Goal: Transaction & Acquisition: Book appointment/travel/reservation

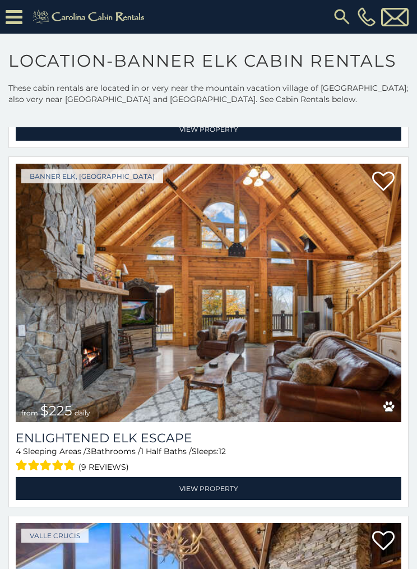
scroll to position [433, 0]
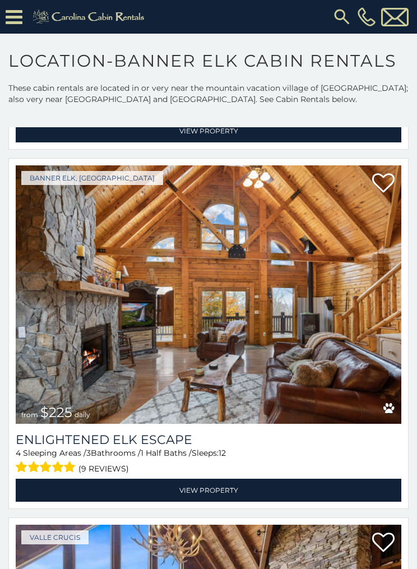
click at [257, 482] on link "View Property" at bounding box center [209, 490] width 386 height 23
click at [271, 486] on link "View Property" at bounding box center [209, 490] width 386 height 23
click at [235, 489] on link "View Property" at bounding box center [209, 490] width 386 height 23
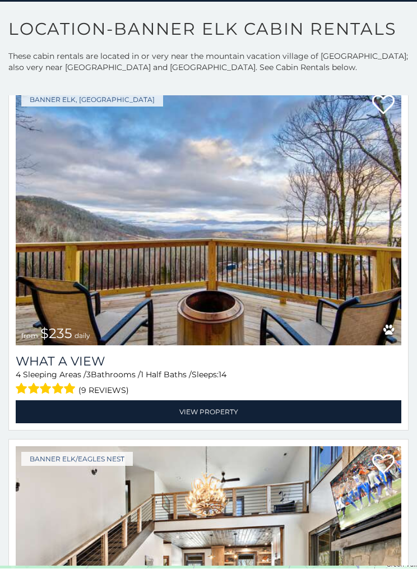
scroll to position [32, 0]
click at [278, 297] on img at bounding box center [209, 216] width 386 height 258
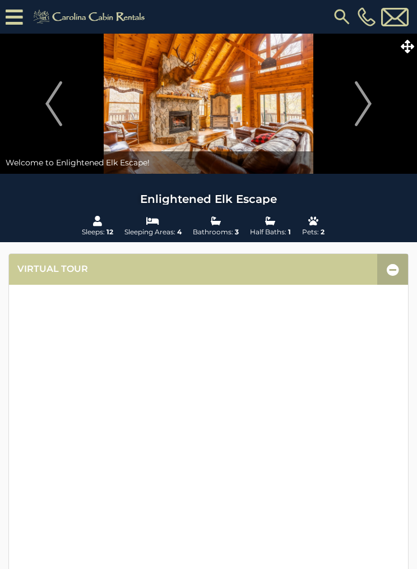
click at [366, 107] on img "Next" at bounding box center [363, 103] width 17 height 45
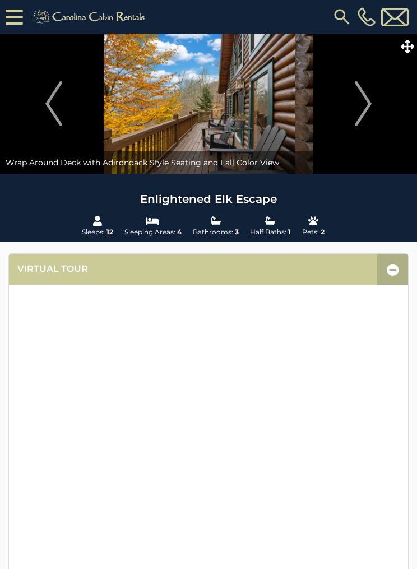
click at [360, 113] on img "Next" at bounding box center [363, 103] width 17 height 45
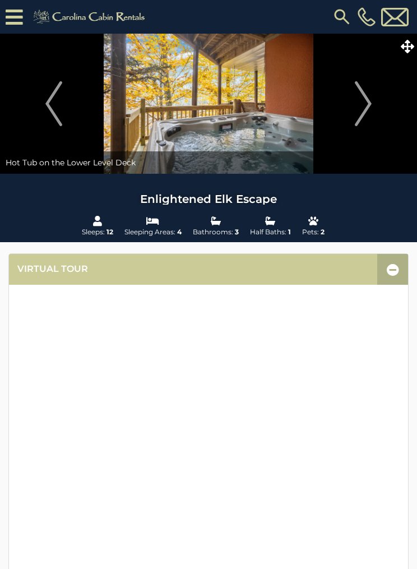
click at [360, 112] on img "Next" at bounding box center [363, 103] width 17 height 45
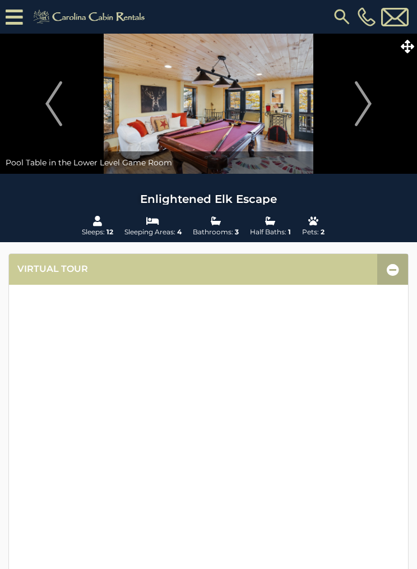
click at [368, 109] on img "Next" at bounding box center [363, 103] width 17 height 45
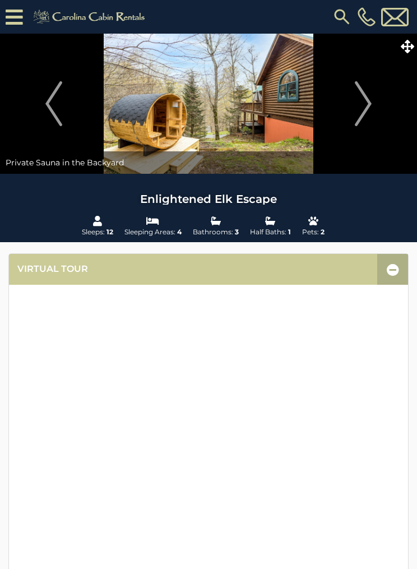
click at [367, 110] on img "Next" at bounding box center [363, 103] width 17 height 45
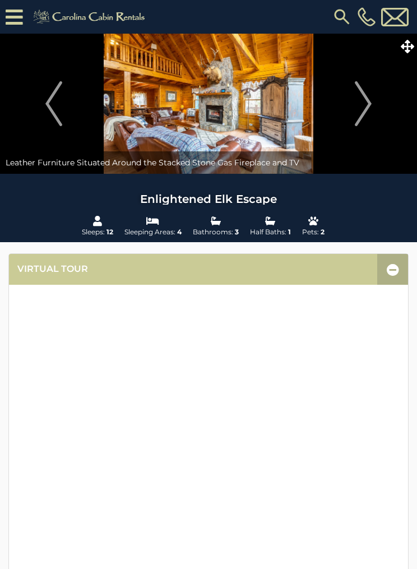
click at [366, 111] on img "Next" at bounding box center [363, 103] width 17 height 45
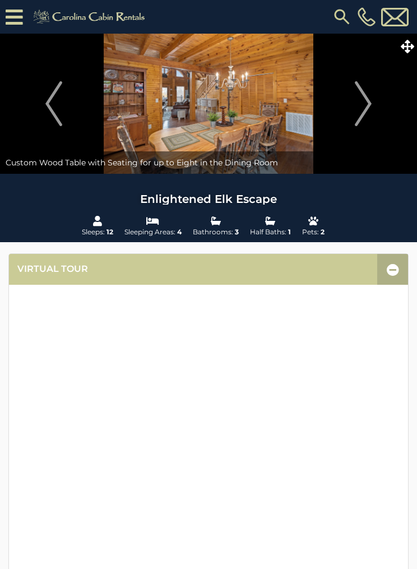
click at [372, 114] on img "Next" at bounding box center [363, 103] width 17 height 45
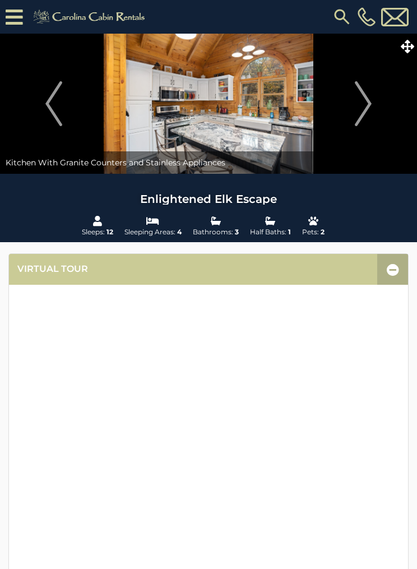
click at [364, 109] on img "Next" at bounding box center [363, 103] width 17 height 45
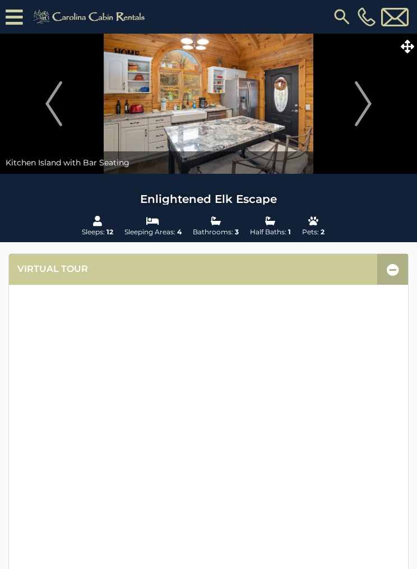
click at [364, 115] on img "Next" at bounding box center [363, 103] width 17 height 45
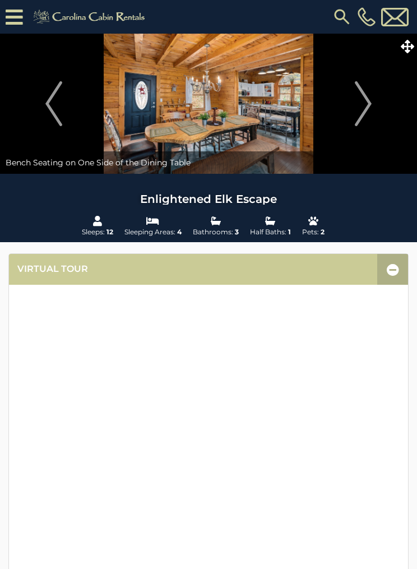
click at [364, 118] on img "Next" at bounding box center [363, 103] width 17 height 45
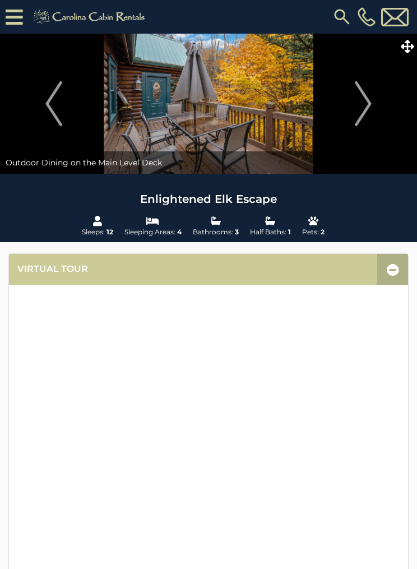
click at [375, 103] on button "Next" at bounding box center [363, 104] width 96 height 140
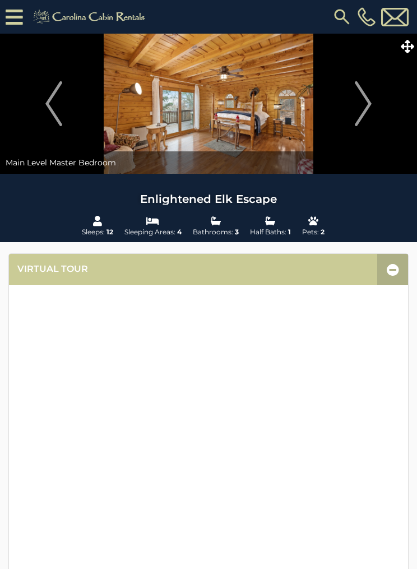
click at [373, 101] on button "Next" at bounding box center [363, 104] width 96 height 140
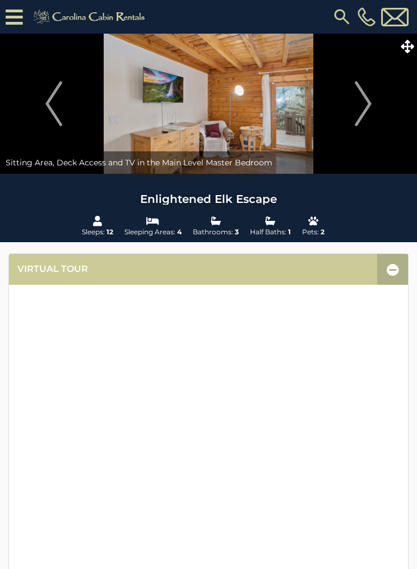
click at [362, 114] on img "Next" at bounding box center [363, 103] width 17 height 45
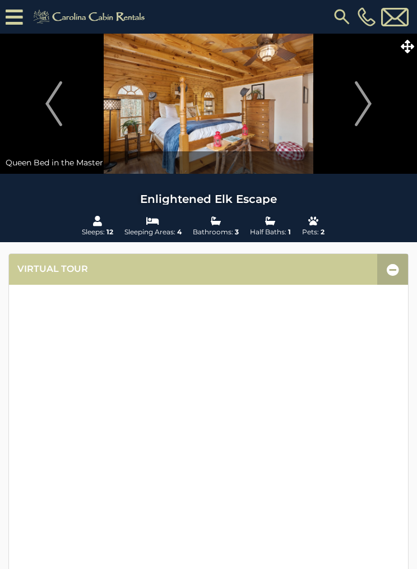
click at [370, 109] on img "Next" at bounding box center [363, 103] width 17 height 45
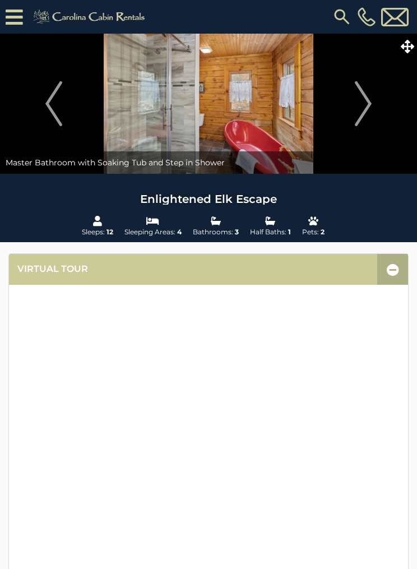
click at [363, 108] on img "Next" at bounding box center [363, 103] width 17 height 45
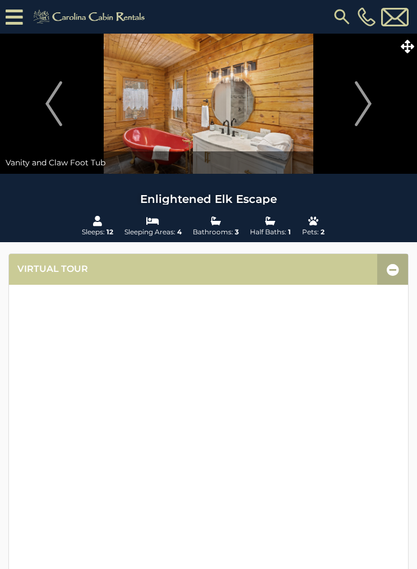
click at [365, 106] on img "Next" at bounding box center [363, 103] width 17 height 45
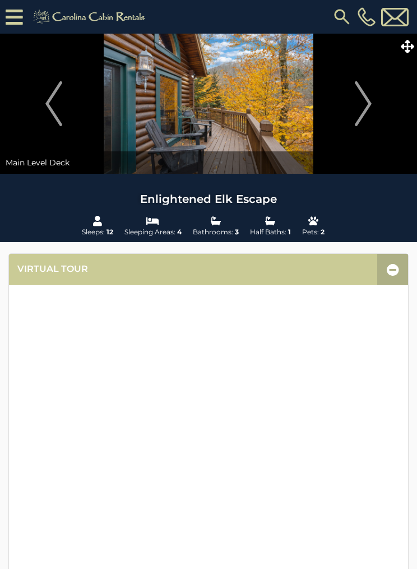
click at [358, 114] on img "Next" at bounding box center [363, 103] width 17 height 45
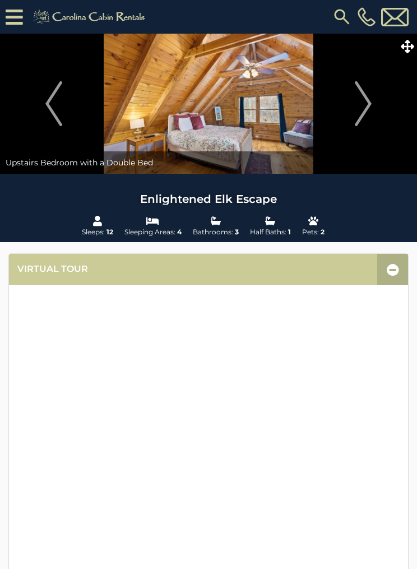
click at [357, 108] on img "Next" at bounding box center [363, 103] width 17 height 45
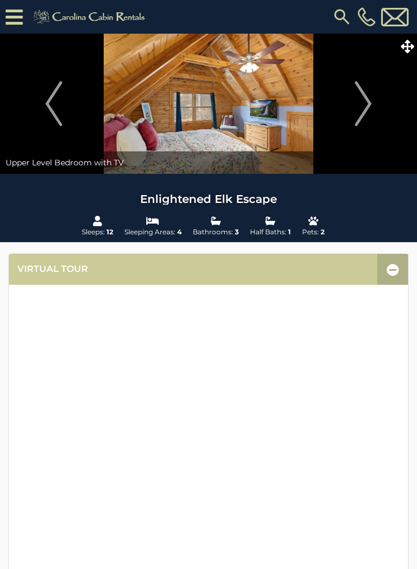
click at [366, 113] on img "Next" at bounding box center [363, 103] width 17 height 45
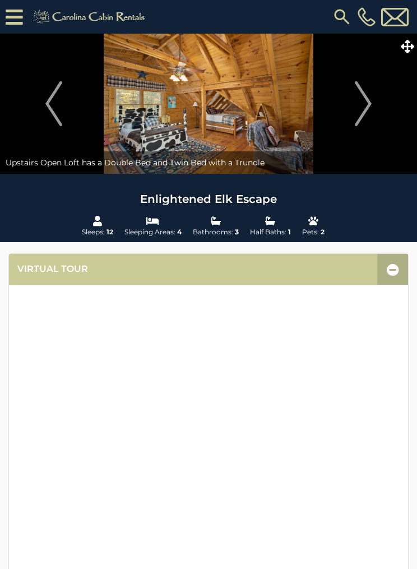
click at [372, 104] on img "Next" at bounding box center [363, 103] width 17 height 45
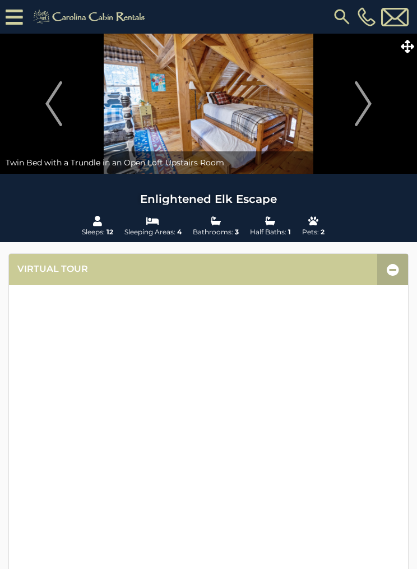
click at [360, 109] on img "Next" at bounding box center [363, 103] width 17 height 45
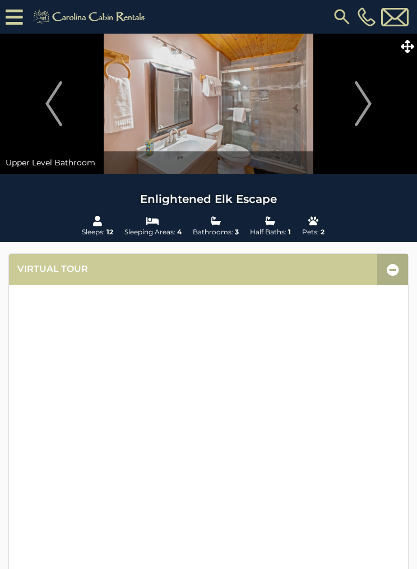
click at [360, 110] on img "Next" at bounding box center [363, 103] width 17 height 45
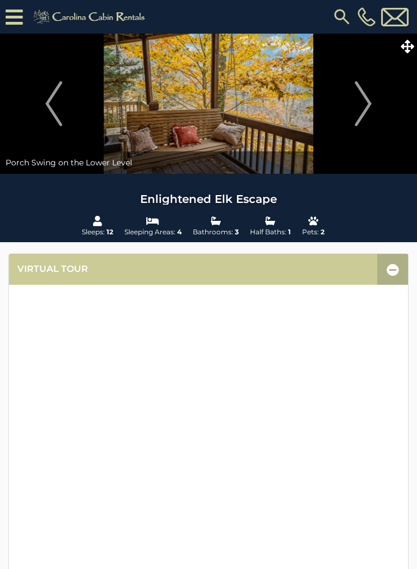
click at [361, 118] on img "Next" at bounding box center [363, 103] width 17 height 45
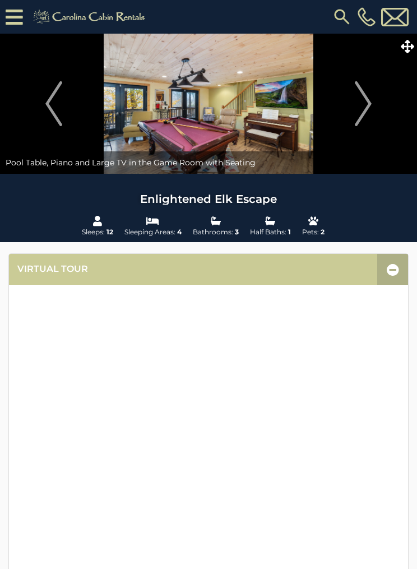
click at [366, 107] on img "Next" at bounding box center [363, 103] width 17 height 45
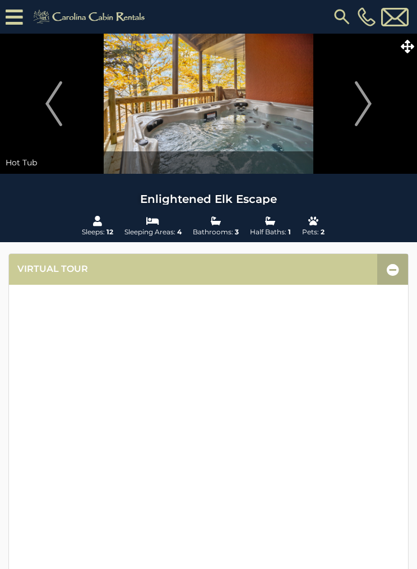
click at [364, 116] on img "Next" at bounding box center [363, 103] width 17 height 45
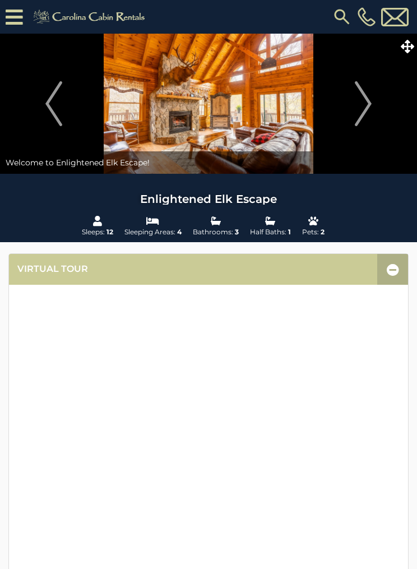
scroll to position [22, 0]
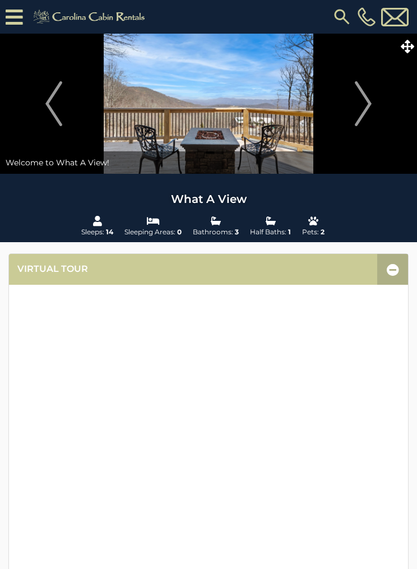
click at [359, 115] on img "Next" at bounding box center [363, 103] width 17 height 45
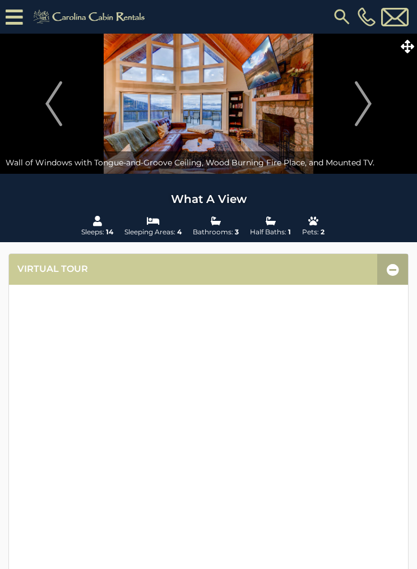
click at [357, 110] on img "Next" at bounding box center [363, 103] width 17 height 45
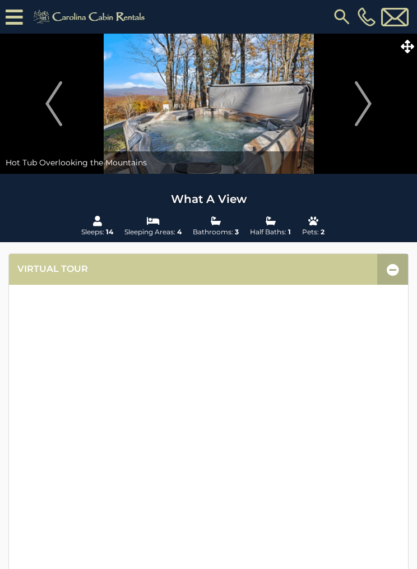
click at [361, 106] on img "Next" at bounding box center [363, 103] width 17 height 45
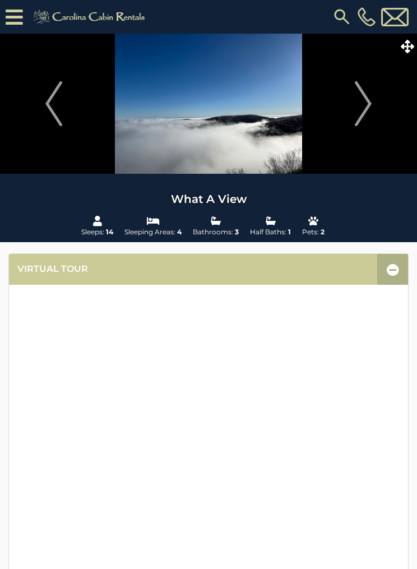
click at [352, 113] on button "Next" at bounding box center [363, 104] width 96 height 140
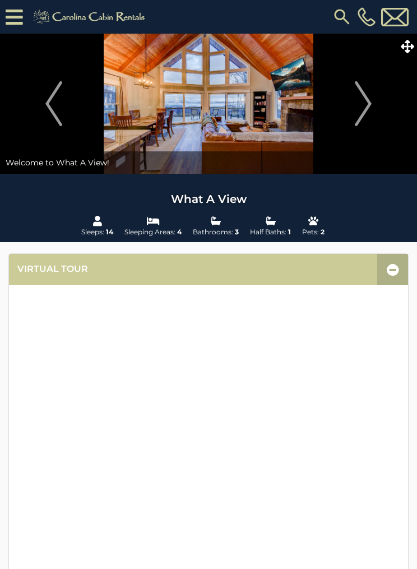
click at [365, 107] on img "Next" at bounding box center [363, 103] width 17 height 45
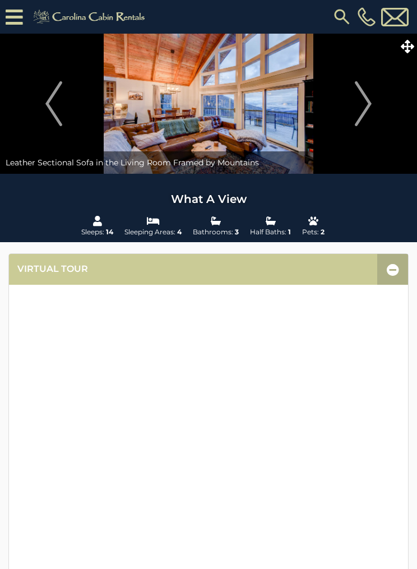
click at [355, 110] on button "Next" at bounding box center [363, 104] width 96 height 140
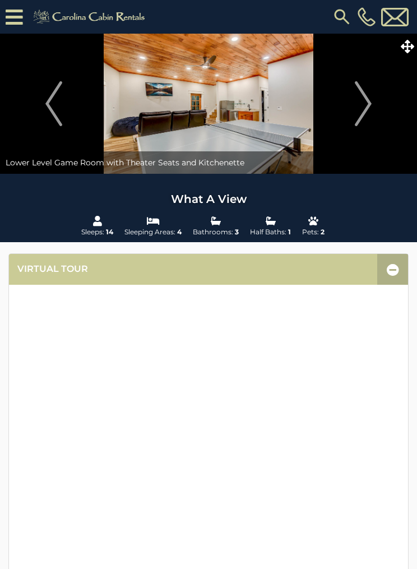
click at [357, 112] on img "Next" at bounding box center [363, 103] width 17 height 45
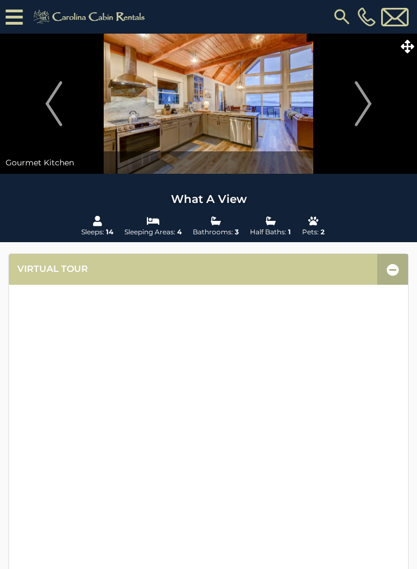
click at [346, 115] on button "Next" at bounding box center [363, 104] width 96 height 140
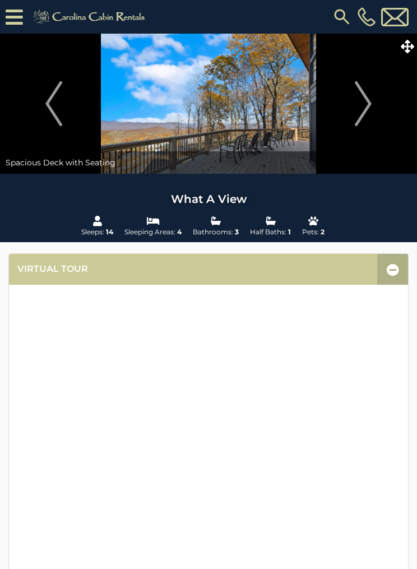
click at [357, 107] on img "Next" at bounding box center [363, 103] width 17 height 45
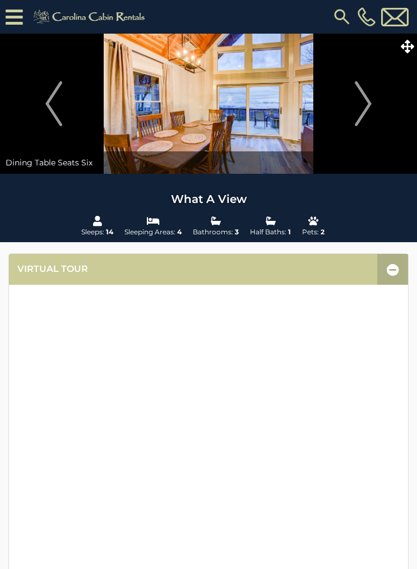
click at [355, 106] on button "Next" at bounding box center [363, 104] width 96 height 140
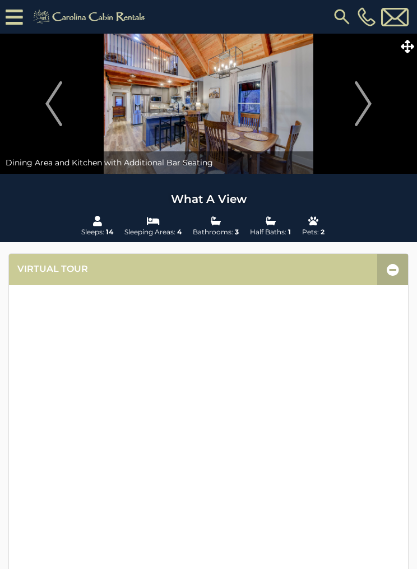
click at [357, 108] on img "Next" at bounding box center [363, 103] width 17 height 45
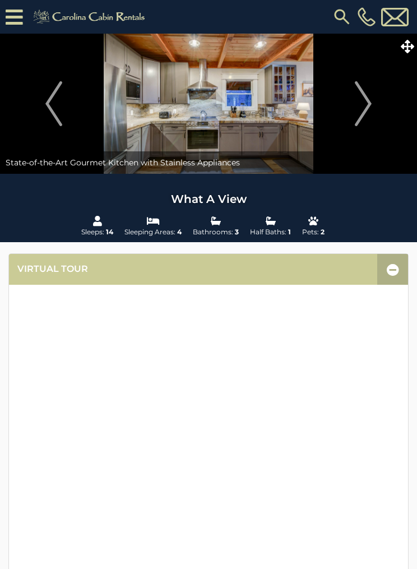
click at [361, 104] on img "Next" at bounding box center [363, 103] width 17 height 45
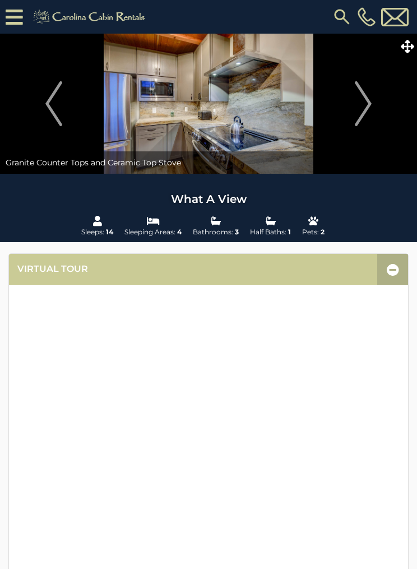
click at [359, 104] on img "Next" at bounding box center [363, 103] width 17 height 45
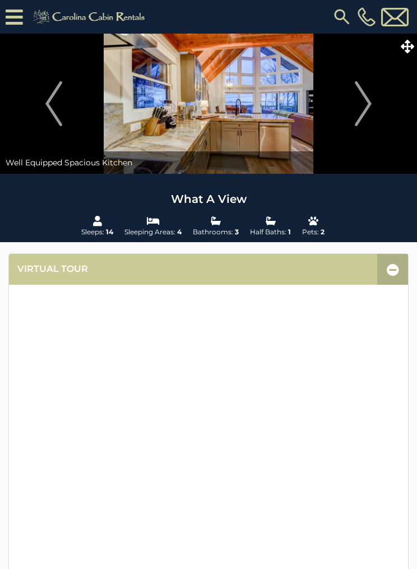
click at [349, 109] on button "Next" at bounding box center [363, 104] width 96 height 140
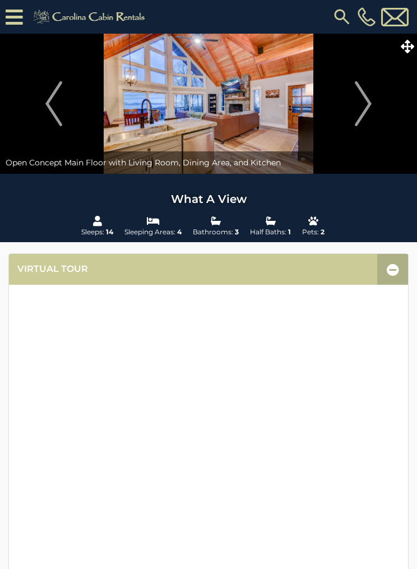
click at [358, 103] on img "Next" at bounding box center [363, 103] width 17 height 45
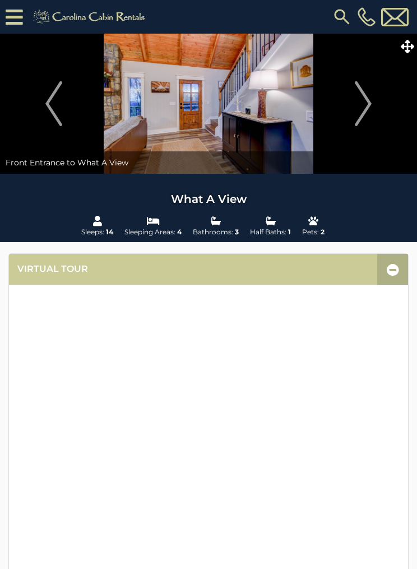
click at [360, 103] on img "Next" at bounding box center [363, 103] width 17 height 45
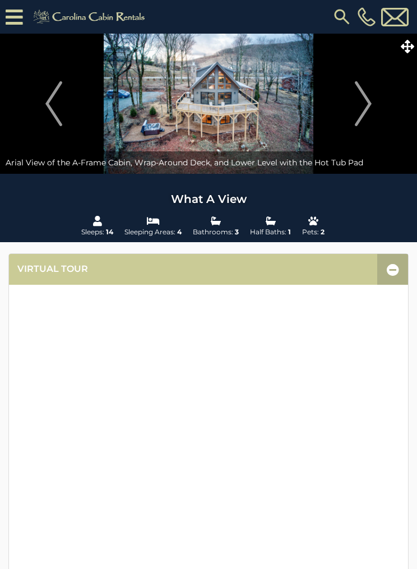
click at [372, 97] on button "Next" at bounding box center [363, 104] width 96 height 140
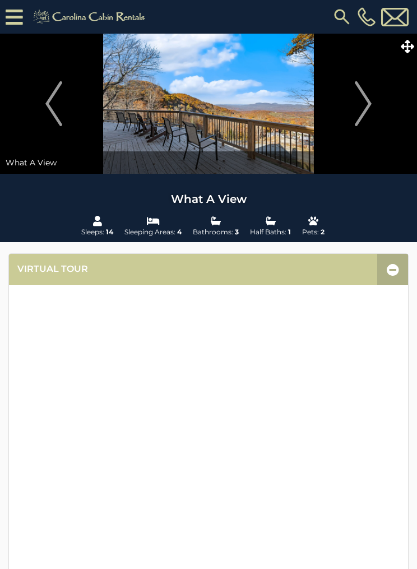
click at [349, 109] on button "Next" at bounding box center [363, 104] width 96 height 140
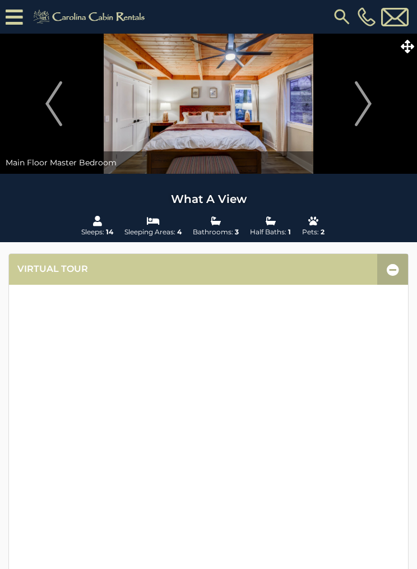
click at [365, 100] on img "Next" at bounding box center [363, 103] width 17 height 45
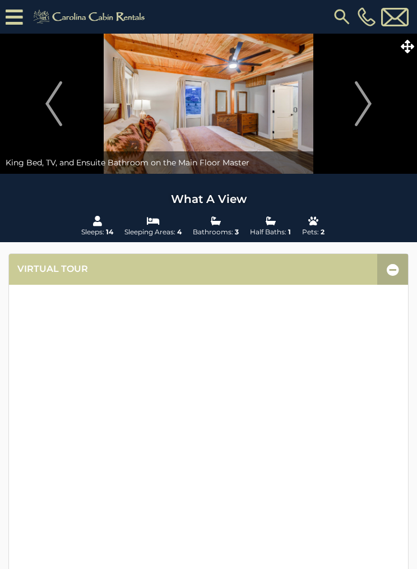
click at [364, 103] on img "Next" at bounding box center [363, 103] width 17 height 45
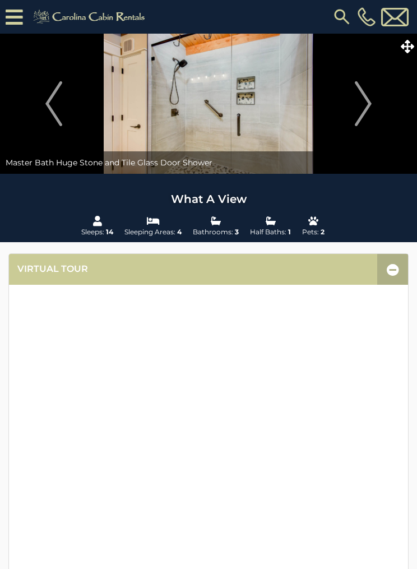
click at [364, 103] on img "Next" at bounding box center [363, 103] width 17 height 45
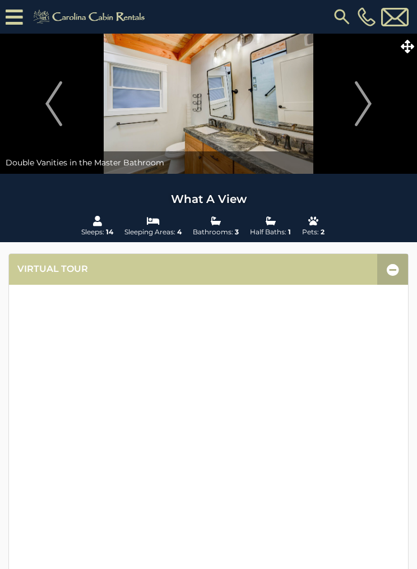
click at [359, 105] on img "Next" at bounding box center [363, 103] width 17 height 45
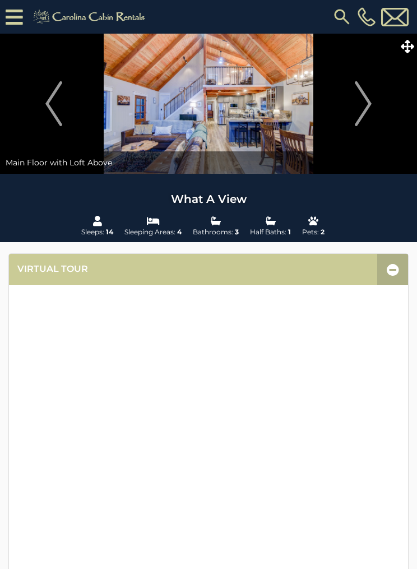
click at [360, 105] on img "Next" at bounding box center [363, 103] width 17 height 45
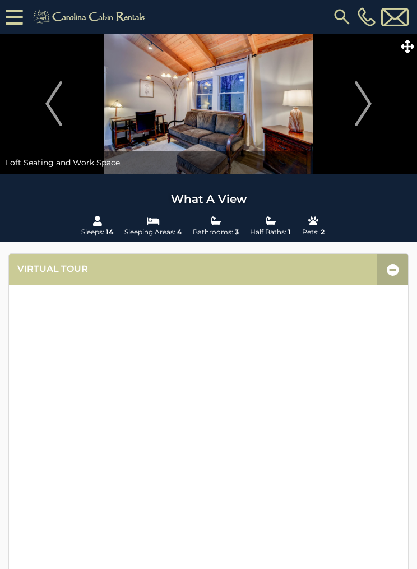
click at [354, 109] on button "Next" at bounding box center [363, 104] width 96 height 140
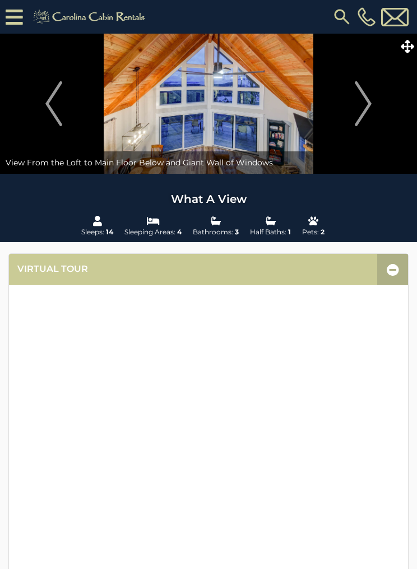
click at [352, 114] on button "Next" at bounding box center [363, 104] width 96 height 140
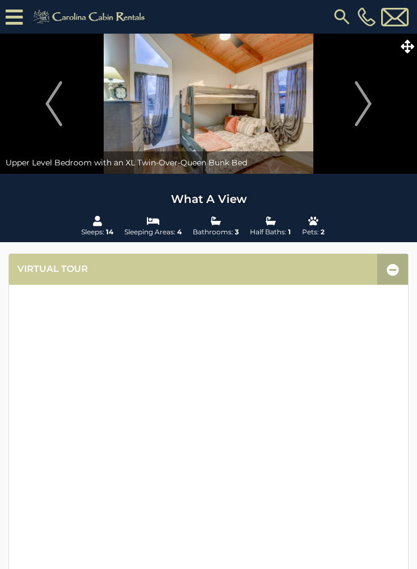
click at [354, 110] on button "Next" at bounding box center [363, 104] width 96 height 140
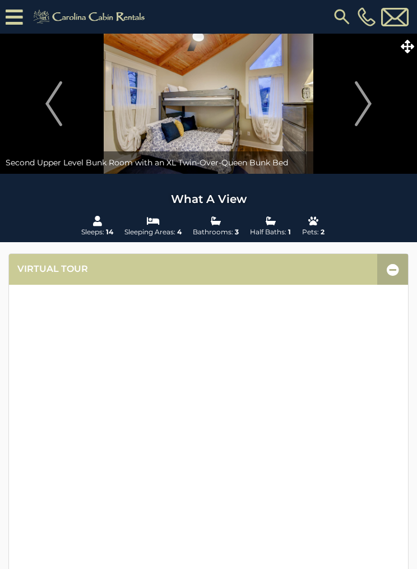
click at [366, 103] on img "Next" at bounding box center [363, 103] width 17 height 45
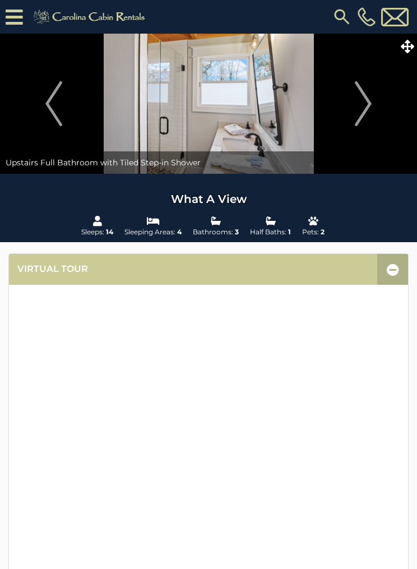
click at [358, 106] on img "Next" at bounding box center [363, 103] width 17 height 45
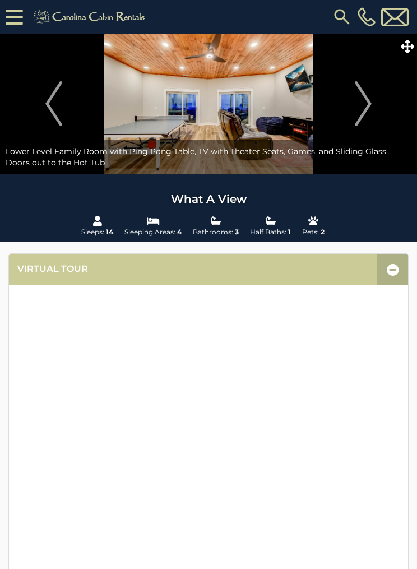
click at [360, 106] on img "Next" at bounding box center [363, 103] width 17 height 45
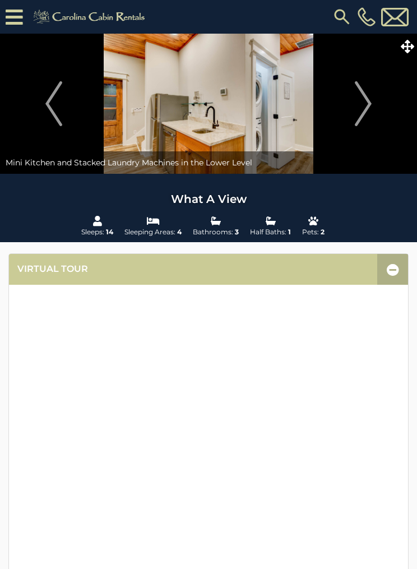
click at [370, 103] on img "Next" at bounding box center [363, 103] width 17 height 45
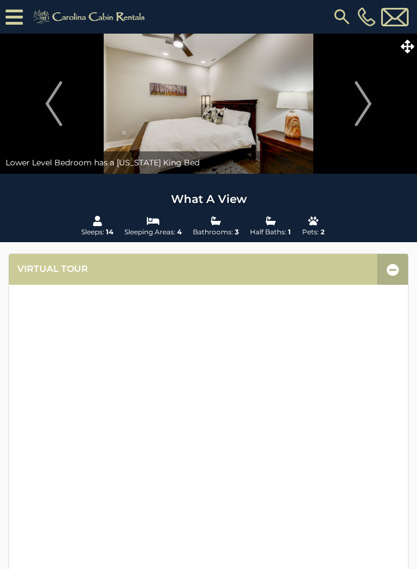
click at [366, 103] on img "Next" at bounding box center [363, 103] width 17 height 45
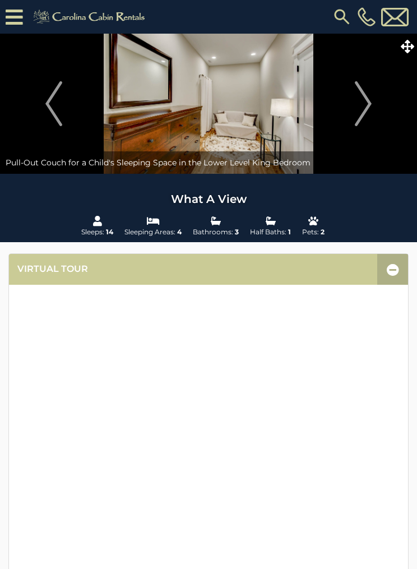
click at [369, 102] on img "Next" at bounding box center [363, 103] width 17 height 45
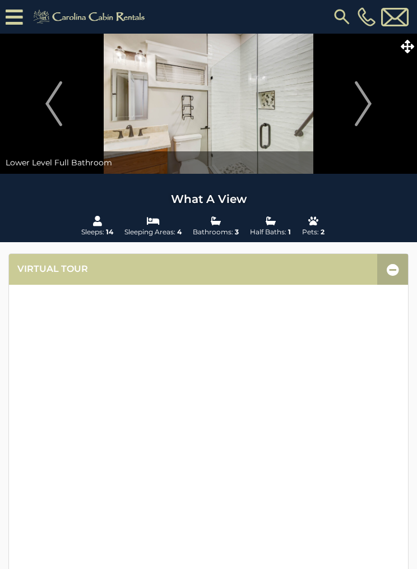
click at [368, 102] on img "Next" at bounding box center [363, 103] width 17 height 45
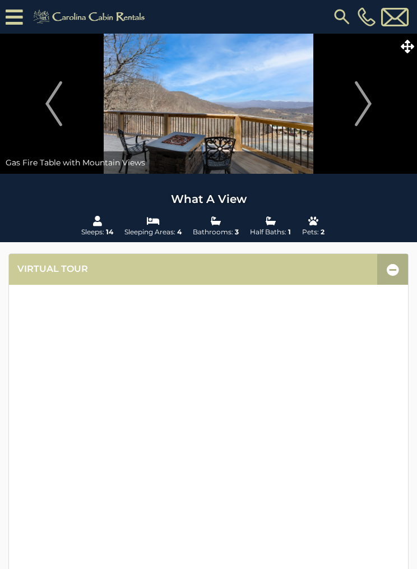
click at [369, 103] on img "Next" at bounding box center [363, 103] width 17 height 45
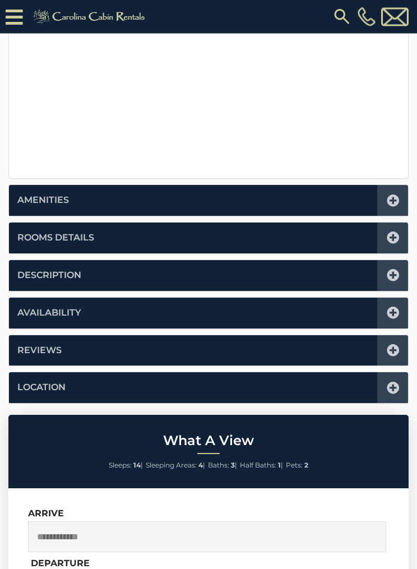
scroll to position [417, 0]
click at [389, 383] on icon at bounding box center [393, 388] width 12 height 12
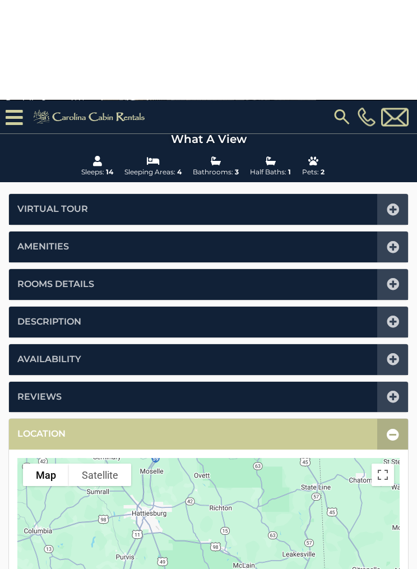
scroll to position [0, 0]
